Goal: Navigation & Orientation: Find specific page/section

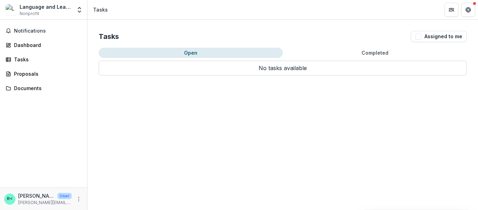
click at [20, 58] on div "Tasks" at bounding box center [46, 59] width 65 height 7
click at [27, 74] on div "Proposals" at bounding box center [46, 73] width 65 height 7
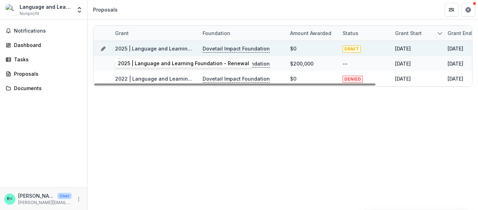
click at [126, 48] on link "2025 | Language and Learning Foundation - Renewal" at bounding box center [180, 49] width 131 height 6
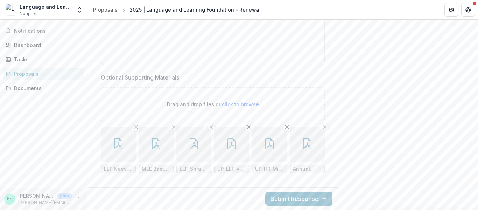
scroll to position [6816, 0]
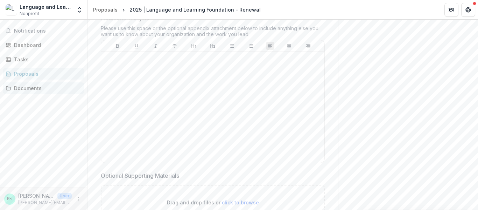
click at [36, 90] on div "Documents" at bounding box center [46, 87] width 65 height 7
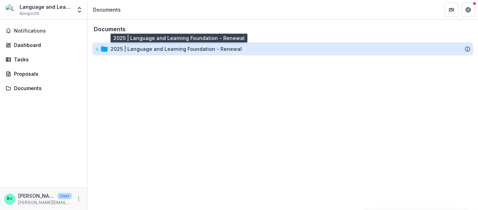
click at [173, 51] on div "2025 | Language and Learning Foundation - Renewal" at bounding box center [176, 48] width 131 height 7
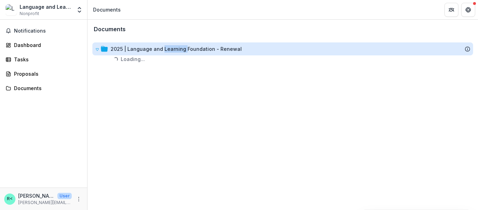
click at [173, 51] on div "2025 | Language and Learning Foundation - Renewal" at bounding box center [176, 48] width 131 height 7
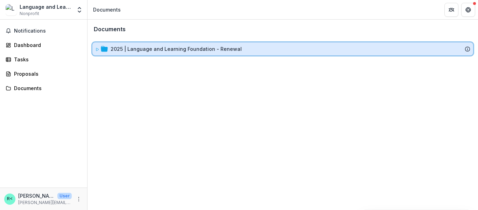
click at [95, 50] on div "2025 | Language and Learning Foundation - Renewal" at bounding box center [282, 48] width 381 height 13
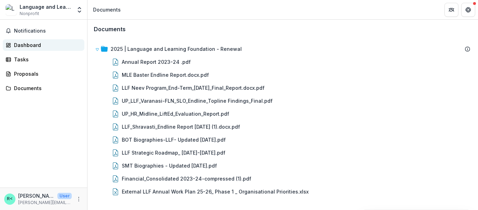
click at [28, 50] on link "Dashboard" at bounding box center [44, 45] width 82 height 12
